Goal: Download file/media

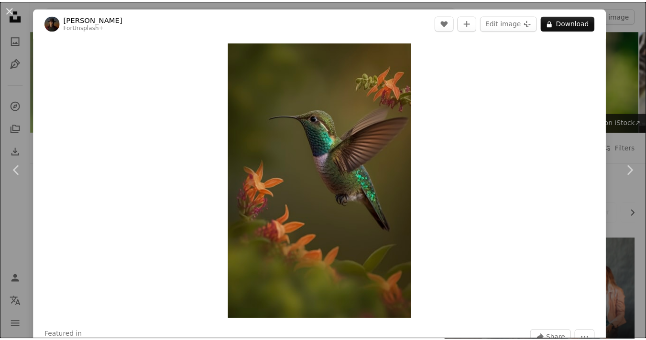
scroll to position [717, 0]
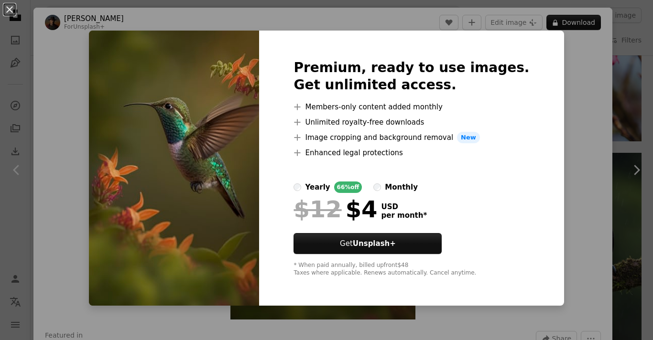
click at [571, 64] on div "An X shape Premium, ready to use images. Get unlimited access. A plus sign Memb…" at bounding box center [326, 170] width 653 height 340
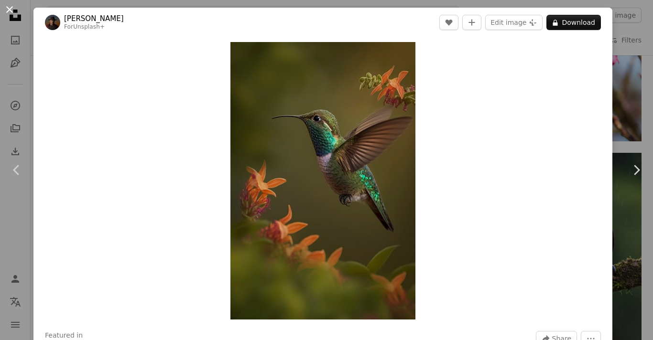
click at [8, 8] on button "An X shape" at bounding box center [9, 9] width 11 height 11
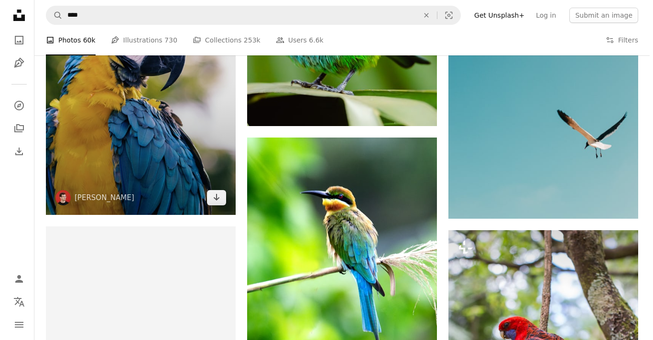
scroll to position [1768, 0]
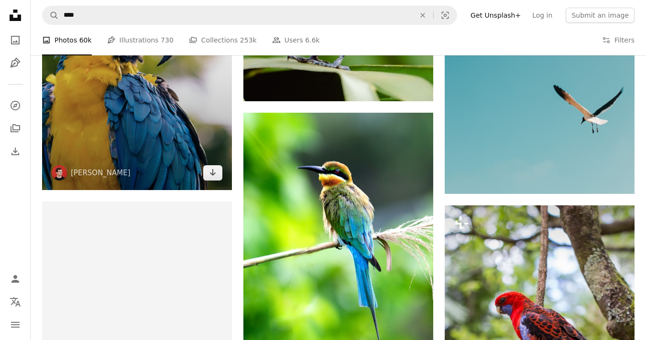
click at [180, 121] on img at bounding box center [137, 48] width 190 height 285
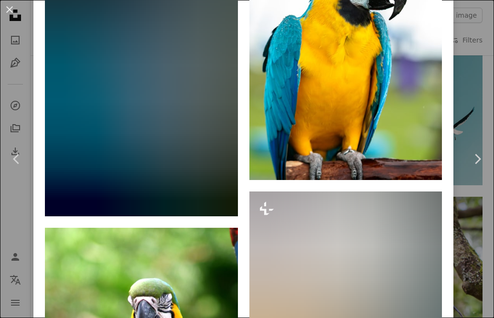
scroll to position [2491, 0]
